Goal: Information Seeking & Learning: Stay updated

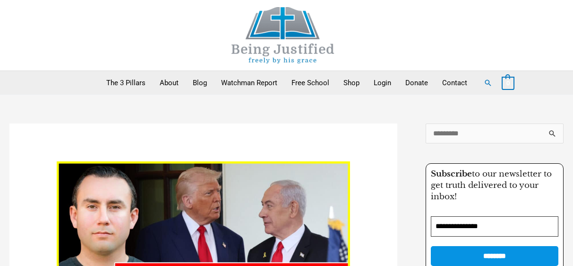
scroll to position [378, 0]
